Goal: Task Accomplishment & Management: Complete application form

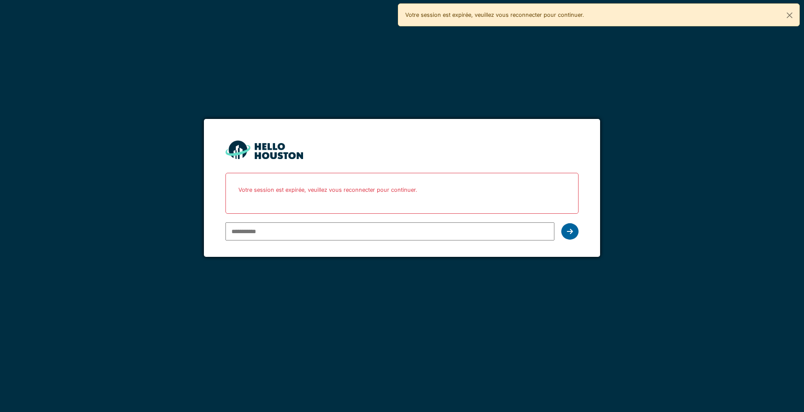
type input "**********"
click at [567, 227] on div at bounding box center [569, 231] width 17 height 16
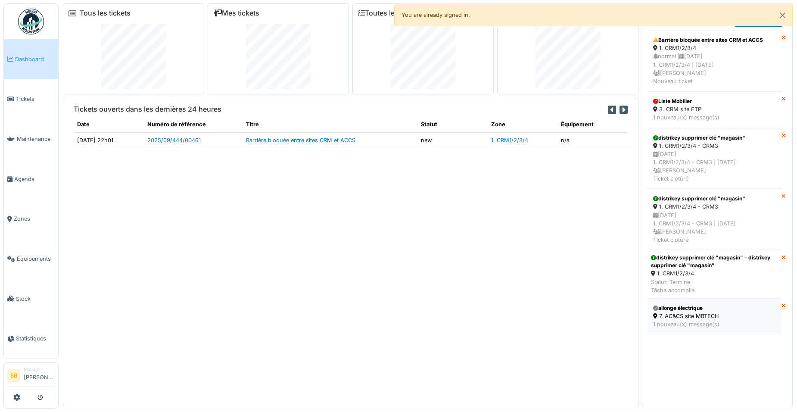
click at [705, 322] on div "1 nouveau(x) message(s)" at bounding box center [714, 324] width 123 height 8
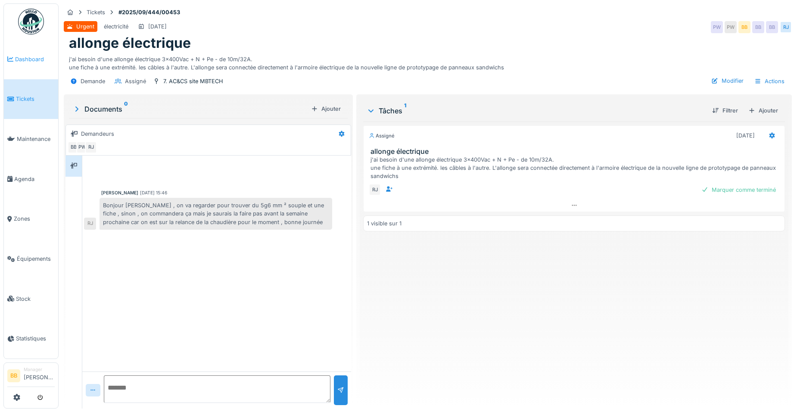
click at [30, 61] on span "Dashboard" at bounding box center [35, 59] width 40 height 8
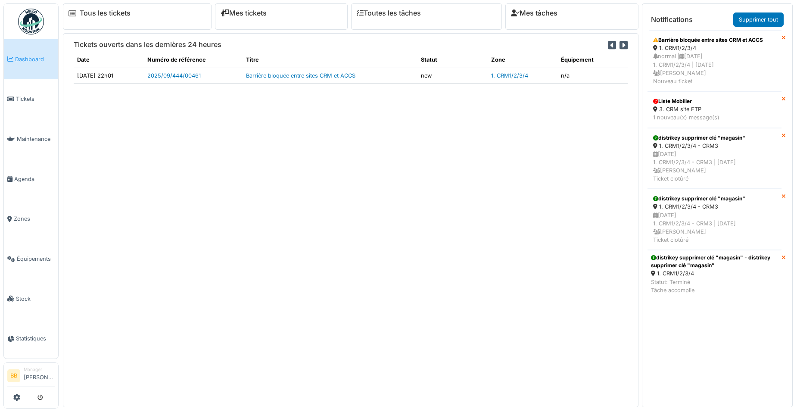
click at [680, 274] on div "1. CRM1/2/3/4" at bounding box center [714, 273] width 127 height 8
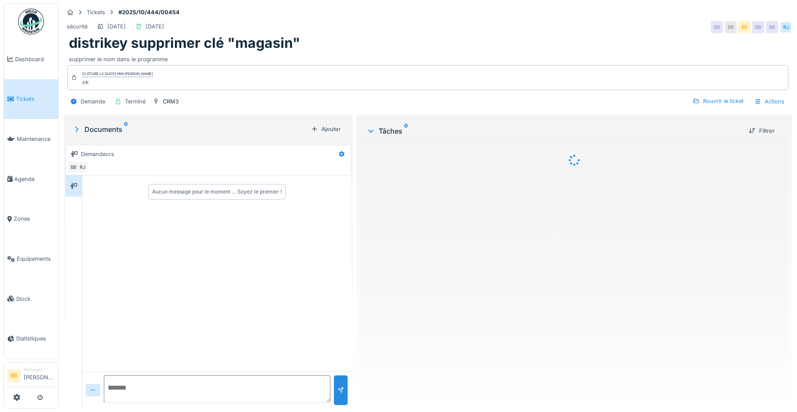
click at [24, 61] on span "Dashboard" at bounding box center [35, 59] width 40 height 8
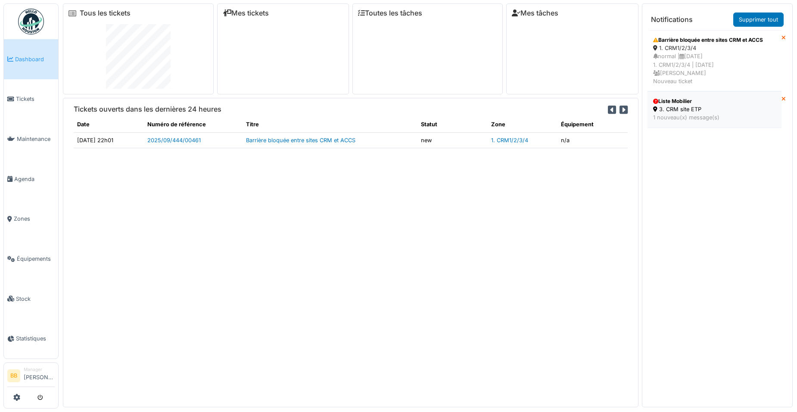
click at [680, 118] on div "1 nouveau(x) message(s)" at bounding box center [714, 117] width 123 height 8
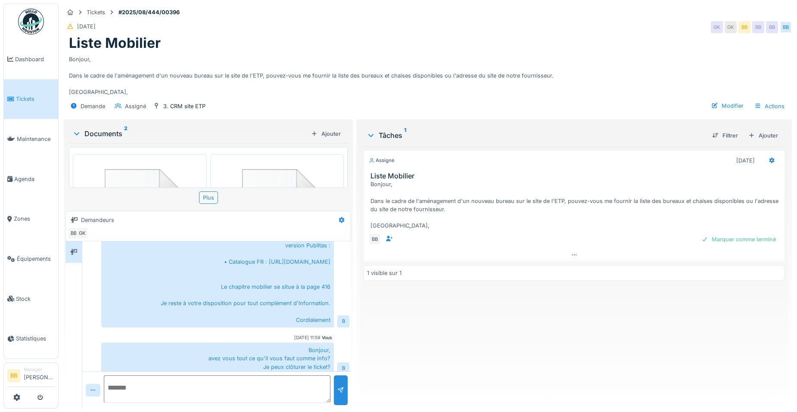
scroll to position [436, 0]
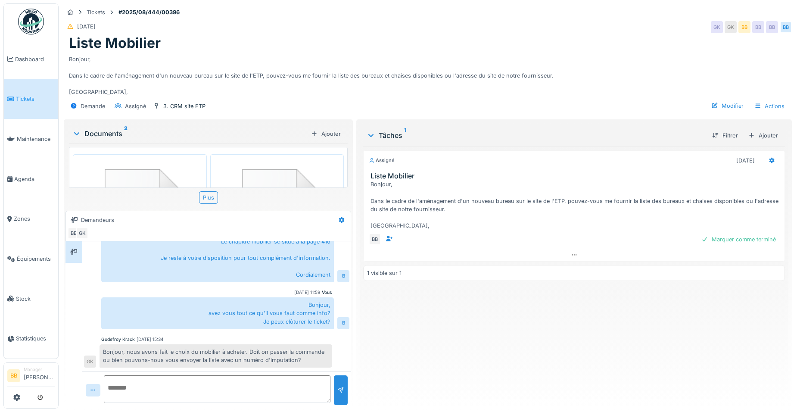
click at [256, 387] on textarea at bounding box center [217, 389] width 227 height 28
type textarea "**********"
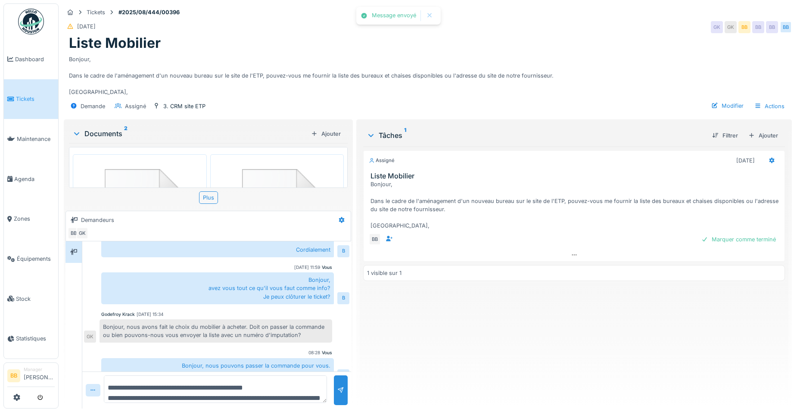
scroll to position [474, 0]
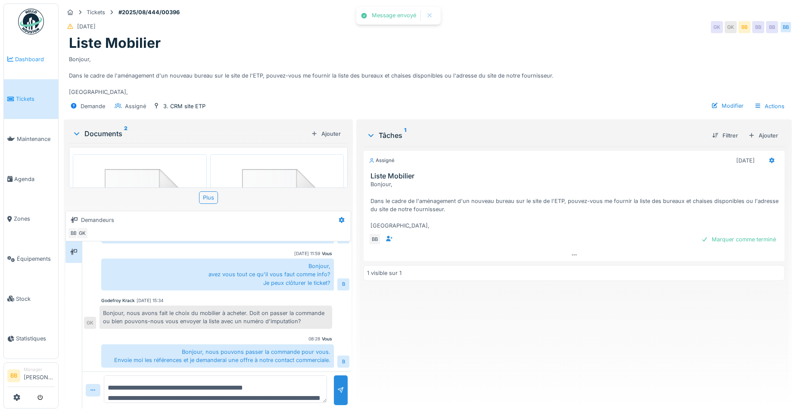
click at [34, 57] on span "Dashboard" at bounding box center [35, 59] width 40 height 8
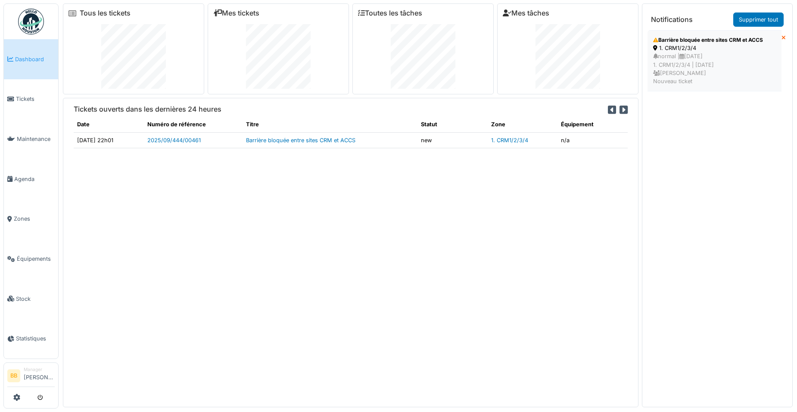
click at [702, 73] on div "normal | [DATE] 1. CRM1/2/3/4 | [DATE] [PERSON_NAME] Nouveau ticket" at bounding box center [714, 68] width 123 height 33
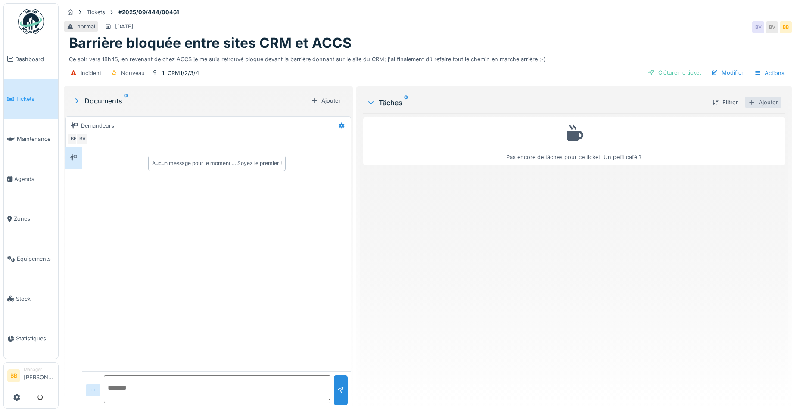
click at [757, 105] on div "Ajouter" at bounding box center [763, 103] width 37 height 12
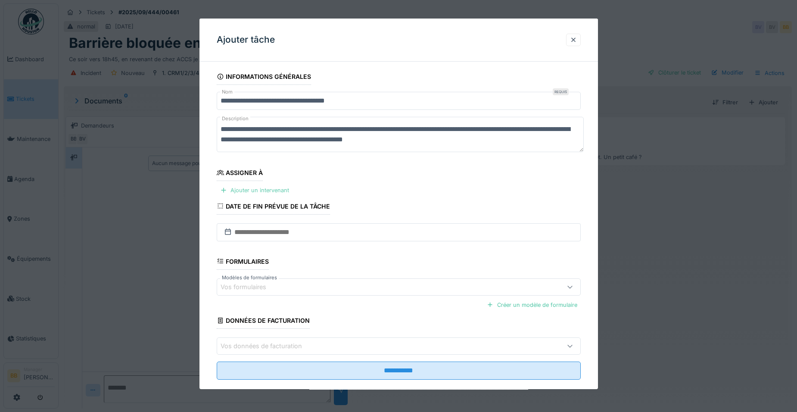
click at [245, 187] on div "Ajouter un intervenant" at bounding box center [255, 190] width 76 height 12
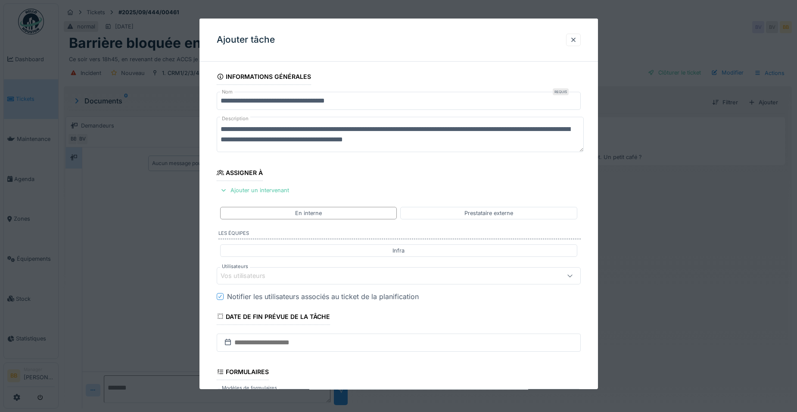
click at [245, 277] on div "Vos utilisateurs" at bounding box center [249, 275] width 57 height 9
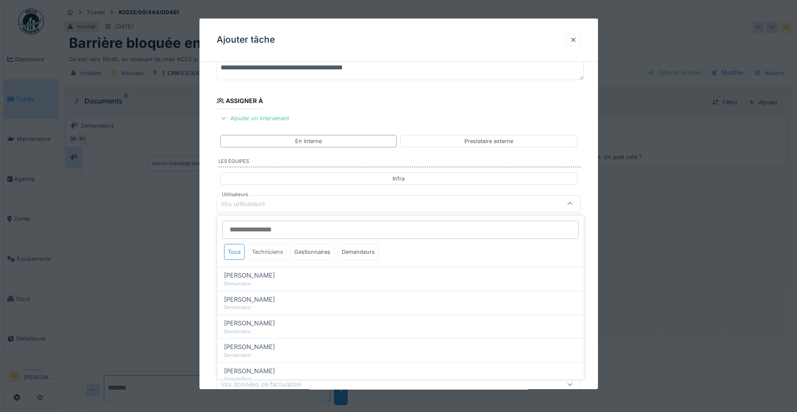
click at [260, 259] on div "Techniciens" at bounding box center [267, 252] width 39 height 16
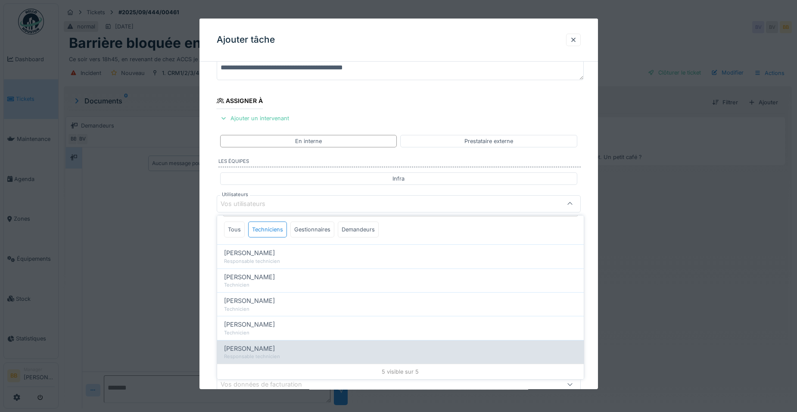
click at [241, 343] on div "Ronan Jurcaba Responsable technicien" at bounding box center [400, 352] width 367 height 24
type input "*****"
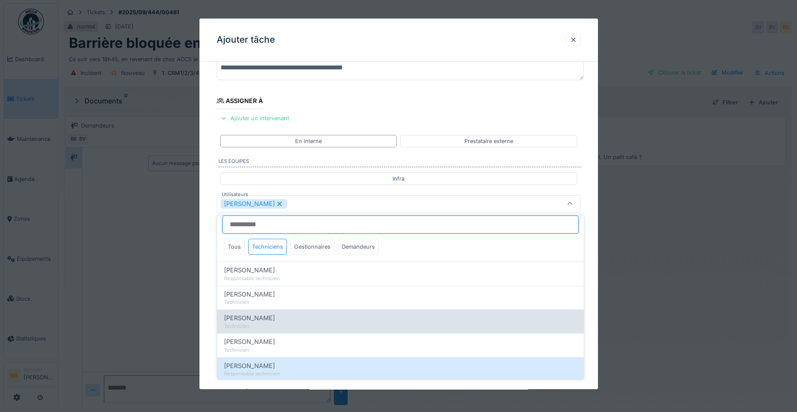
scroll to position [22, 0]
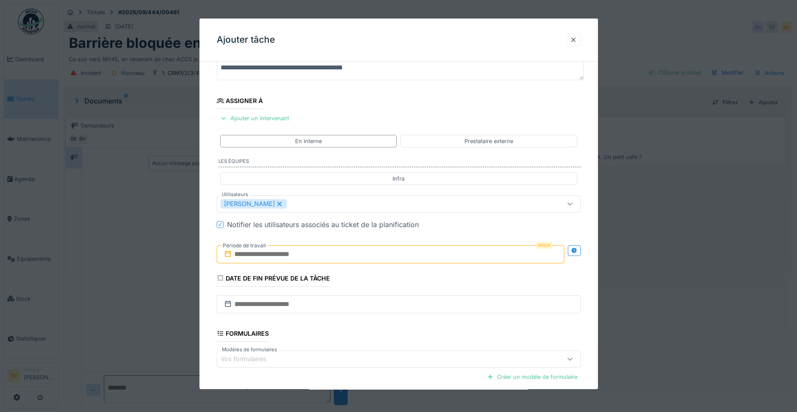
click at [588, 357] on div "**********" at bounding box center [399, 236] width 399 height 479
click at [452, 256] on input "text" at bounding box center [391, 254] width 348 height 18
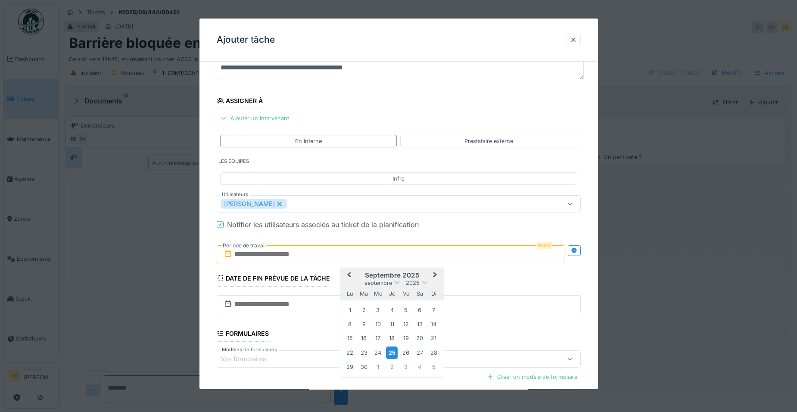
click at [393, 350] on div "25" at bounding box center [392, 353] width 12 height 12
click at [402, 350] on div "26" at bounding box center [406, 353] width 12 height 12
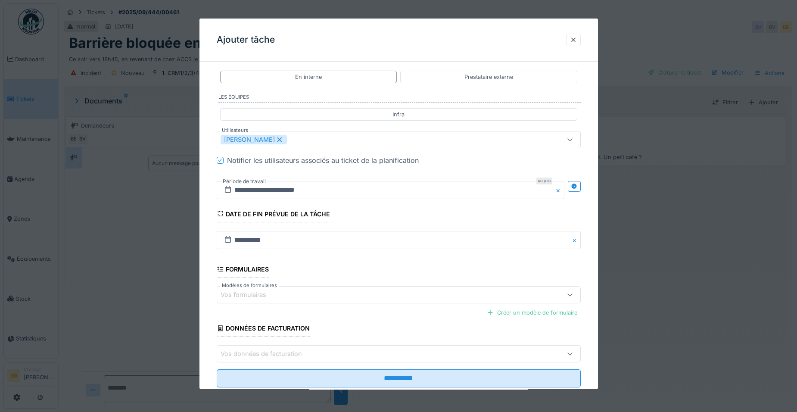
scroll to position [159, 0]
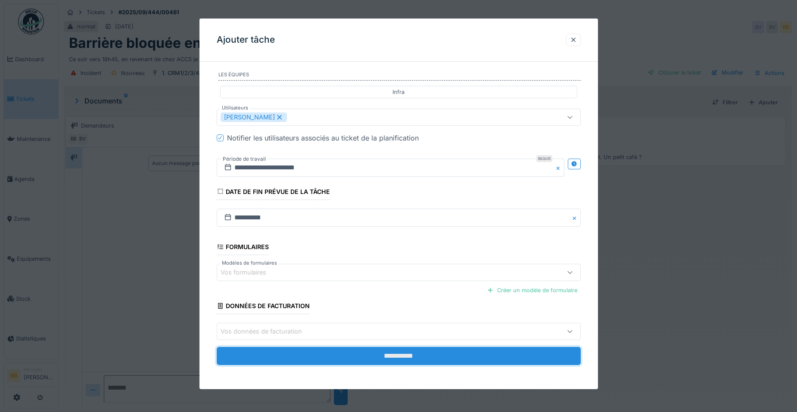
click at [397, 352] on input "**********" at bounding box center [399, 356] width 364 height 18
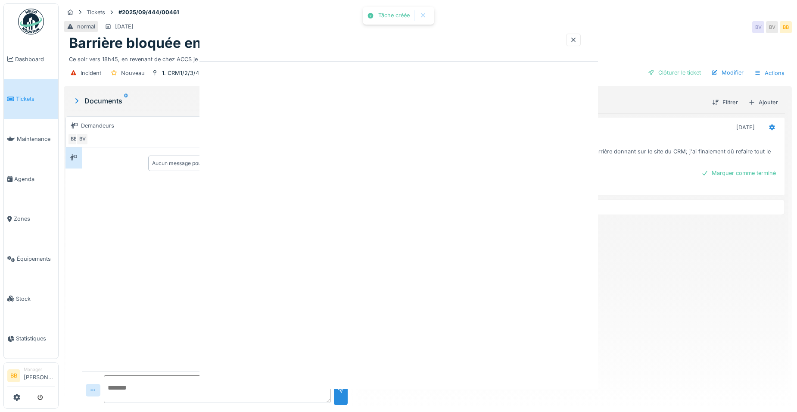
scroll to position [0, 0]
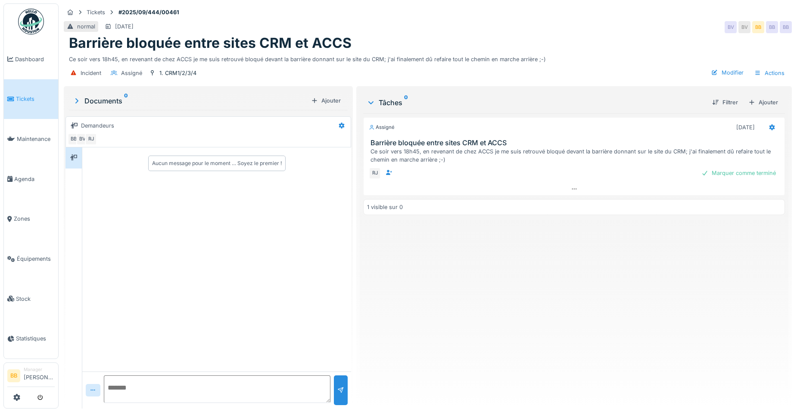
click at [145, 389] on textarea at bounding box center [217, 389] width 227 height 28
type textarea "**********"
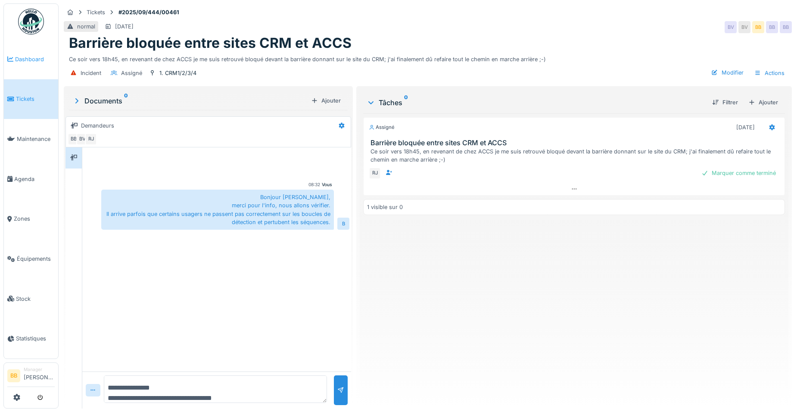
click at [40, 62] on span "Dashboard" at bounding box center [35, 59] width 40 height 8
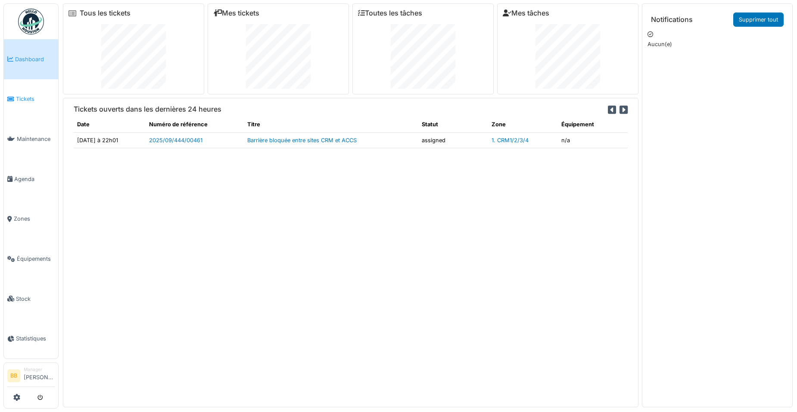
click at [19, 97] on span "Tickets" at bounding box center [35, 99] width 39 height 8
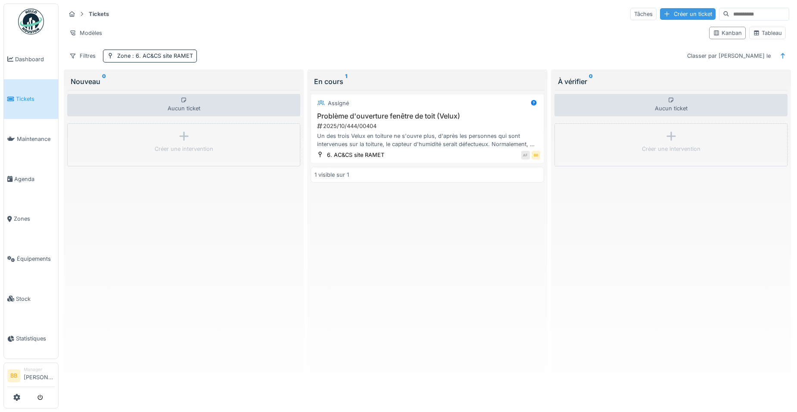
click at [664, 14] on div "Créer un ticket" at bounding box center [688, 14] width 56 height 12
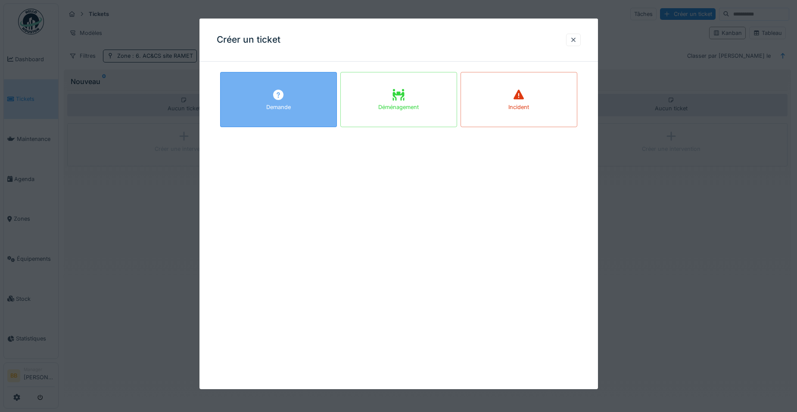
click at [289, 103] on div "Demande" at bounding box center [278, 107] width 25 height 8
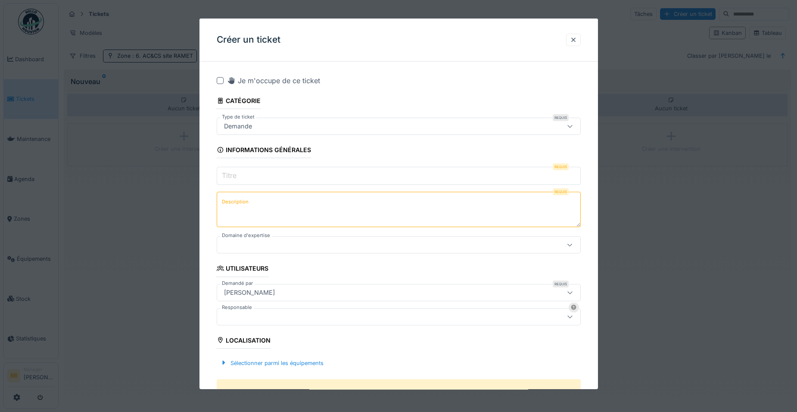
click at [268, 172] on input "Titre" at bounding box center [399, 176] width 364 height 18
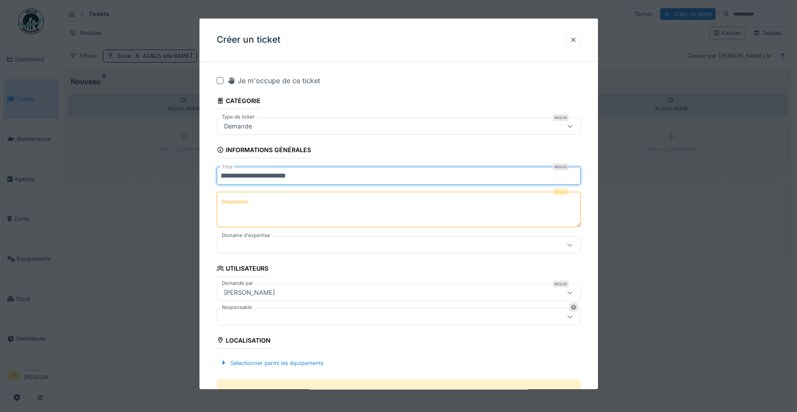
type input "**********"
click at [266, 196] on textarea "Description" at bounding box center [399, 209] width 364 height 35
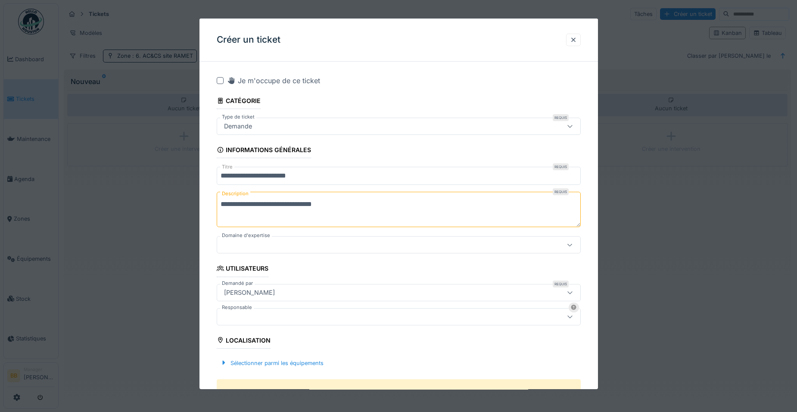
type textarea "**********"
click at [278, 243] on div at bounding box center [378, 244] width 314 height 9
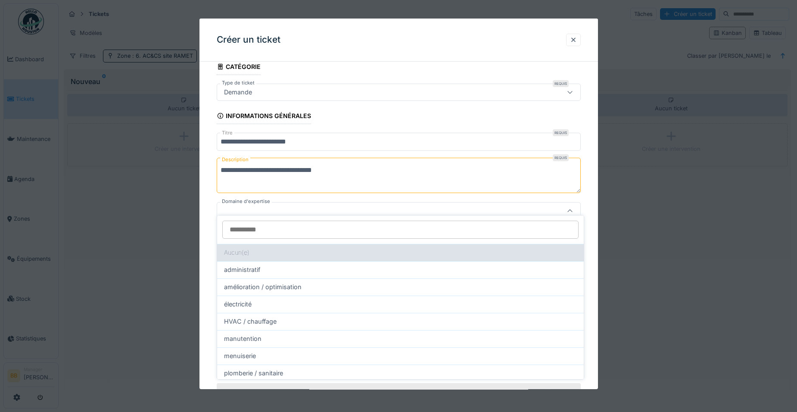
scroll to position [41, 0]
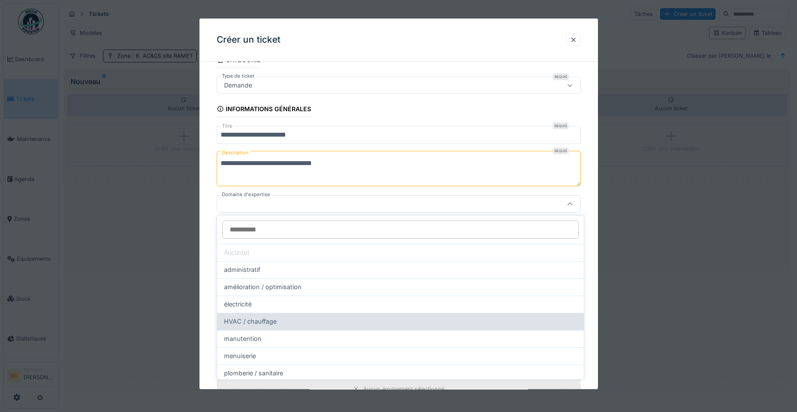
click at [280, 322] on div "HVAC / chauffage" at bounding box center [400, 321] width 353 height 9
type input "****"
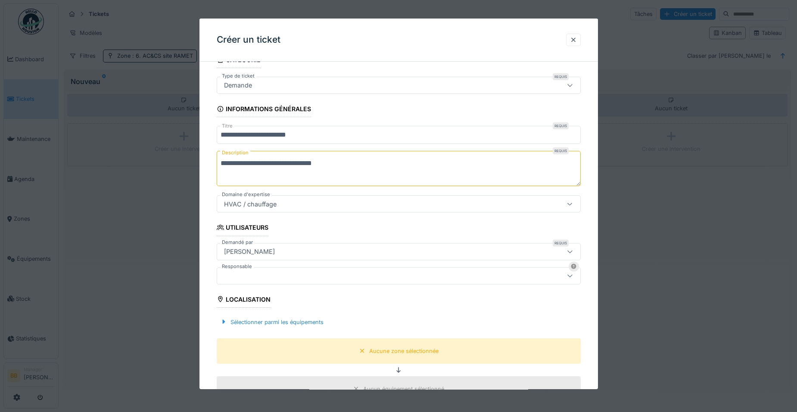
scroll to position [127, 0]
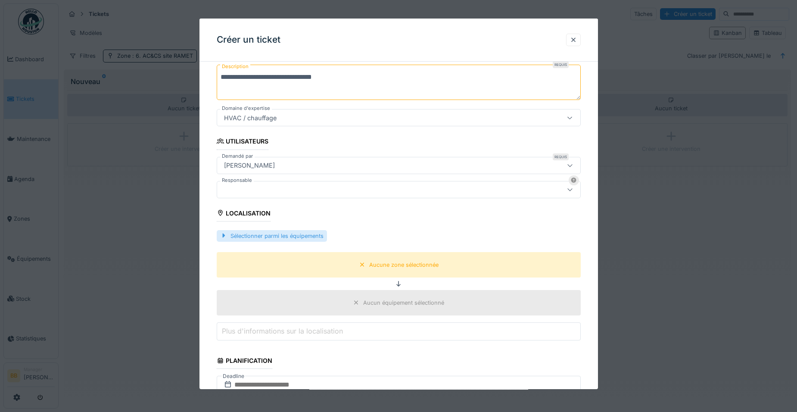
click at [270, 238] on div "Sélectionner parmi les équipements" at bounding box center [272, 236] width 110 height 12
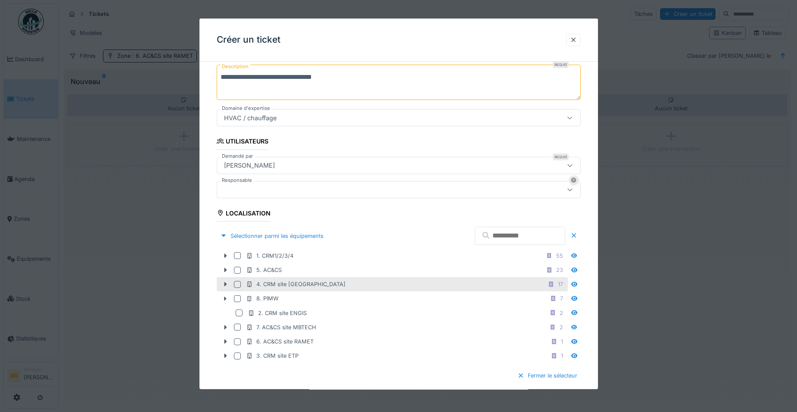
click at [236, 287] on div "4. CRM site CEWAC 17" at bounding box center [392, 284] width 351 height 14
click at [240, 284] on div at bounding box center [237, 284] width 7 height 7
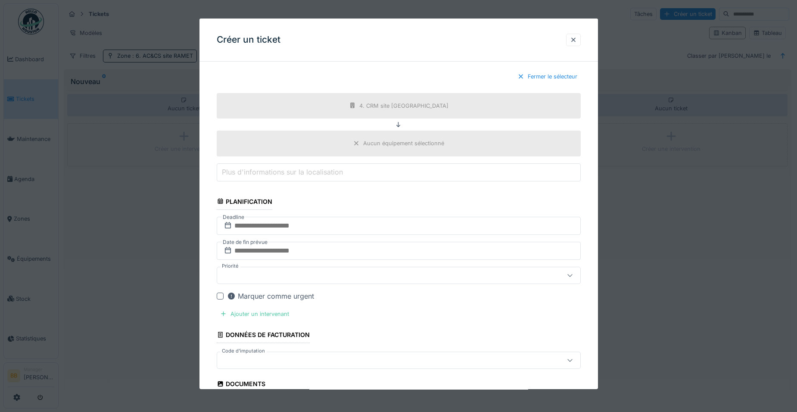
scroll to position [429, 0]
click at [318, 219] on input "text" at bounding box center [399, 223] width 364 height 18
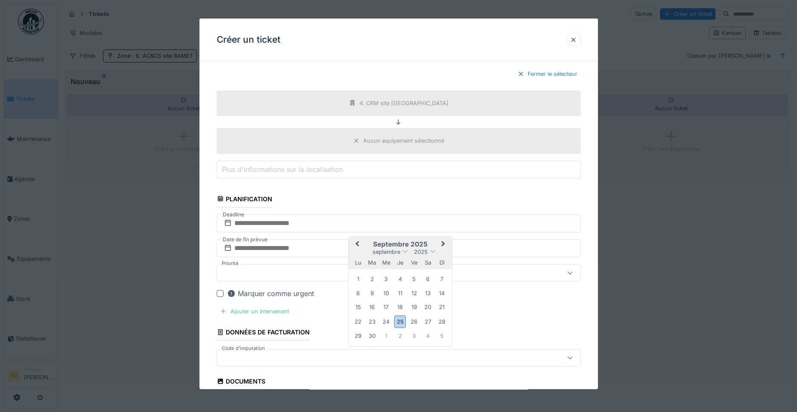
click at [444, 241] on button "Next Month" at bounding box center [444, 245] width 14 height 14
click at [411, 295] on div "10" at bounding box center [414, 293] width 12 height 12
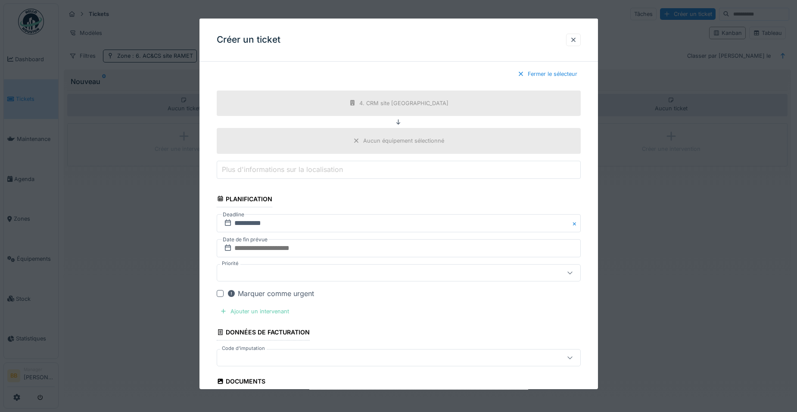
click at [282, 310] on div "Ajouter un intervenant" at bounding box center [255, 312] width 76 height 12
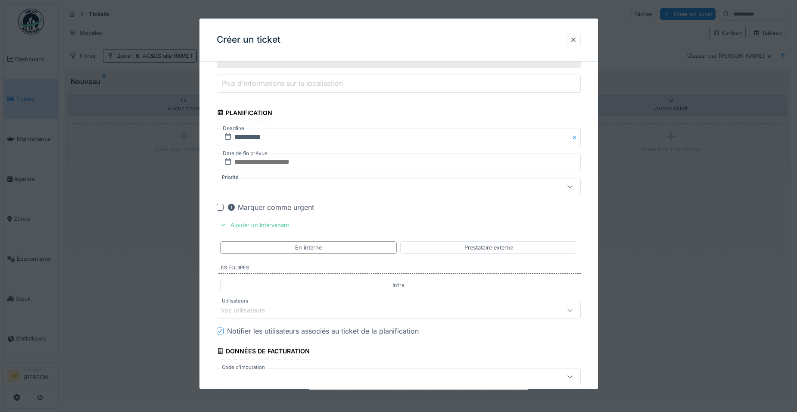
click at [300, 313] on div "Vos utilisateurs" at bounding box center [378, 310] width 314 height 9
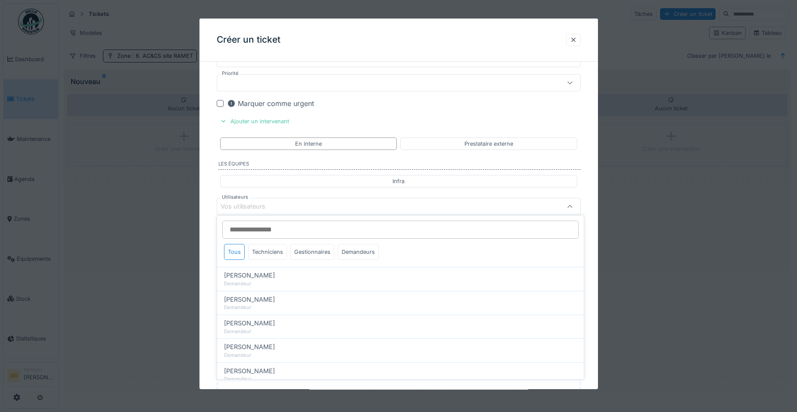
scroll to position [622, 0]
click at [283, 249] on div "Techniciens" at bounding box center [267, 252] width 39 height 16
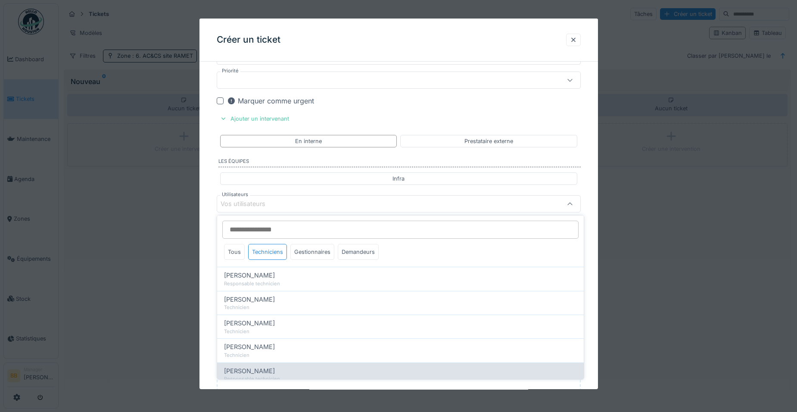
click at [268, 367] on span "Ronan Jurcaba" at bounding box center [249, 370] width 51 height 9
type input "*****"
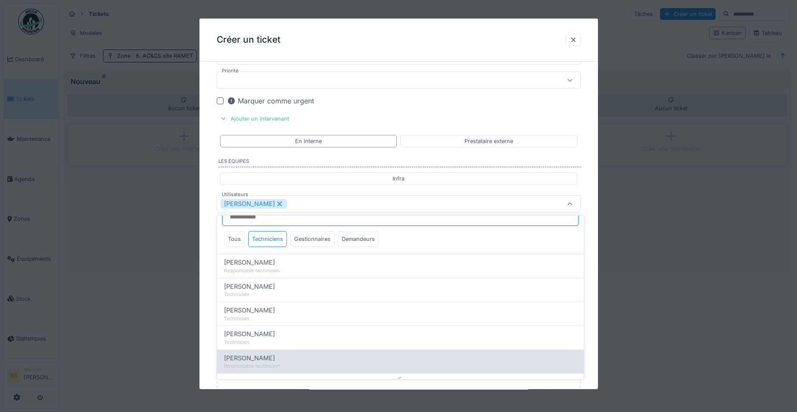
scroll to position [20, 0]
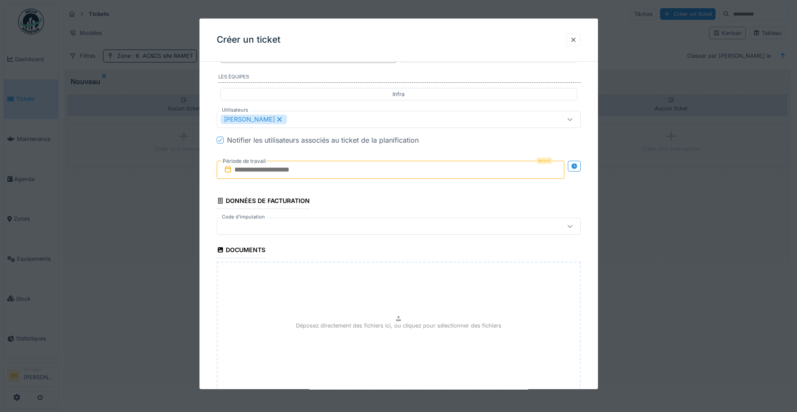
scroll to position [708, 0]
click at [360, 169] on input "text" at bounding box center [391, 168] width 348 height 18
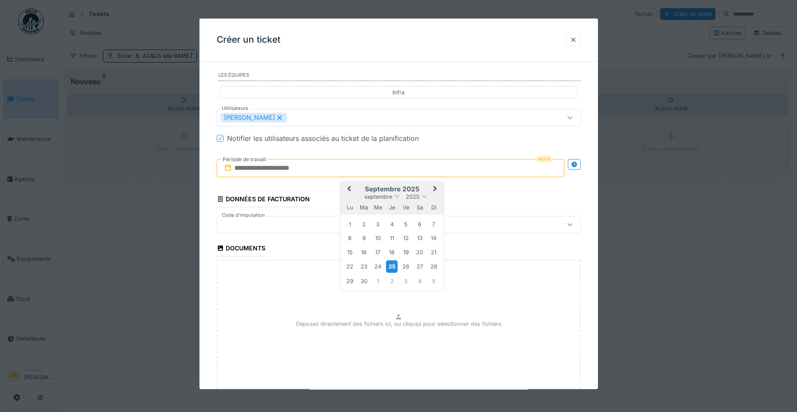
click at [393, 265] on div "25" at bounding box center [392, 266] width 12 height 12
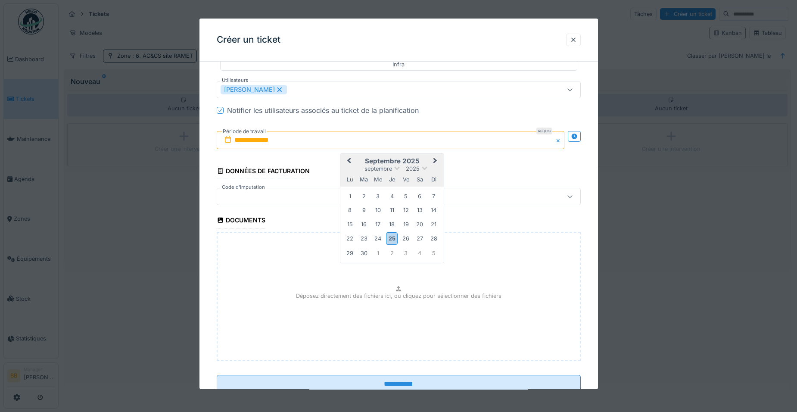
scroll to position [751, 0]
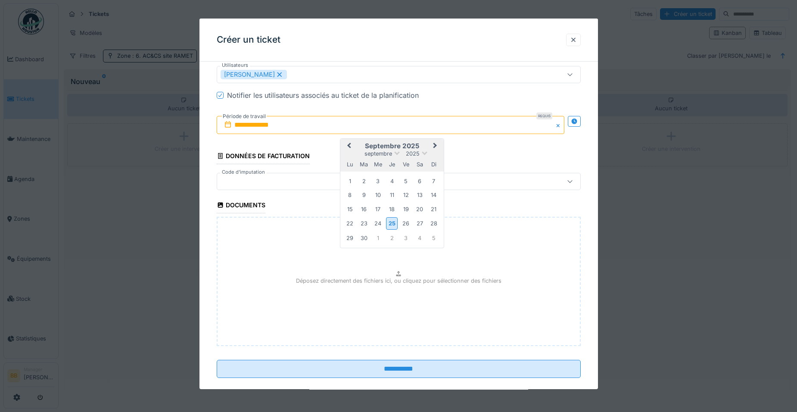
click at [435, 148] on button "Next Month" at bounding box center [436, 147] width 14 height 14
click at [409, 193] on div "10" at bounding box center [406, 195] width 12 height 12
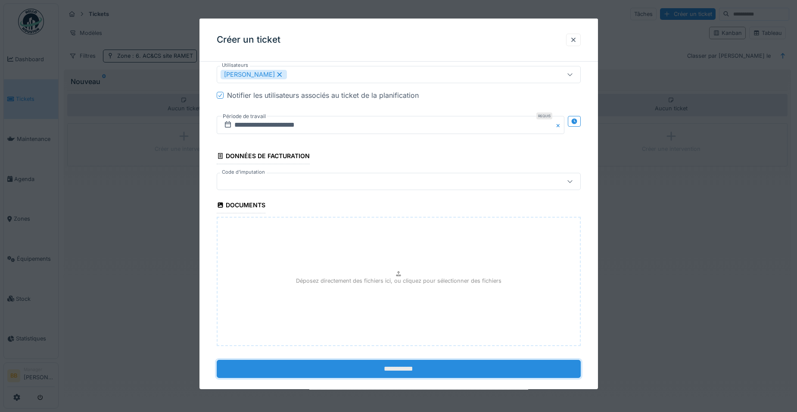
click at [390, 365] on input "**********" at bounding box center [399, 369] width 364 height 18
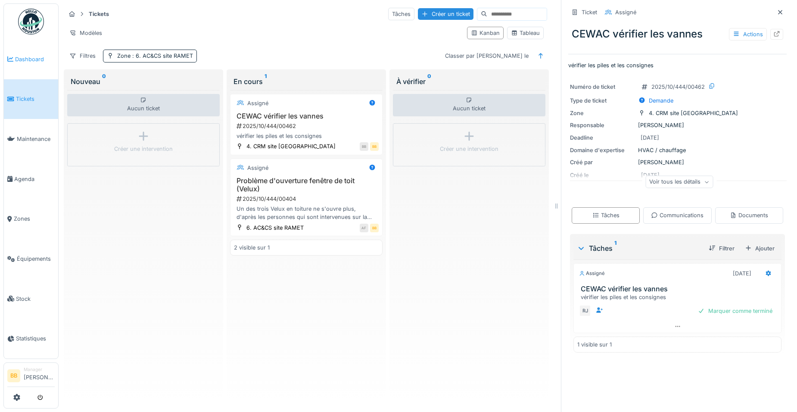
click at [28, 67] on link "Dashboard" at bounding box center [31, 59] width 54 height 40
